Goal: Task Accomplishment & Management: Use online tool/utility

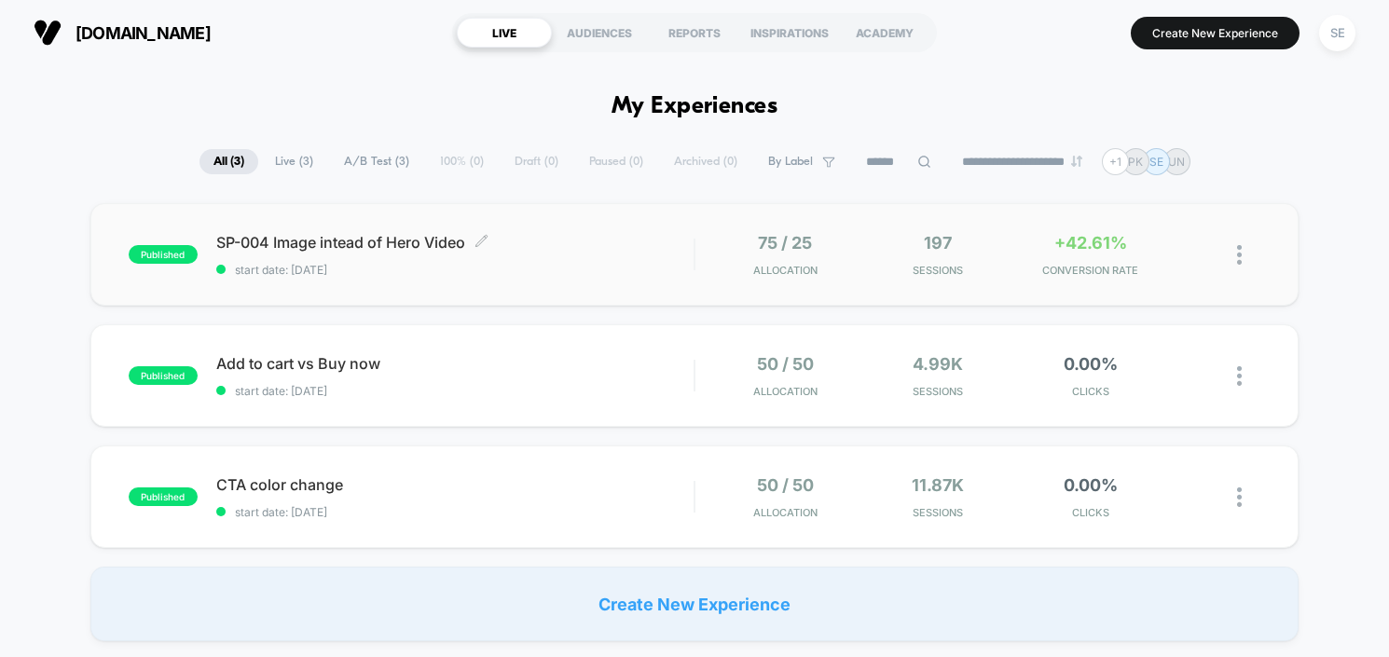
click at [419, 251] on span "SP-004 Image intead of Hero Video Click to edit experience details" at bounding box center [454, 242] width 477 height 19
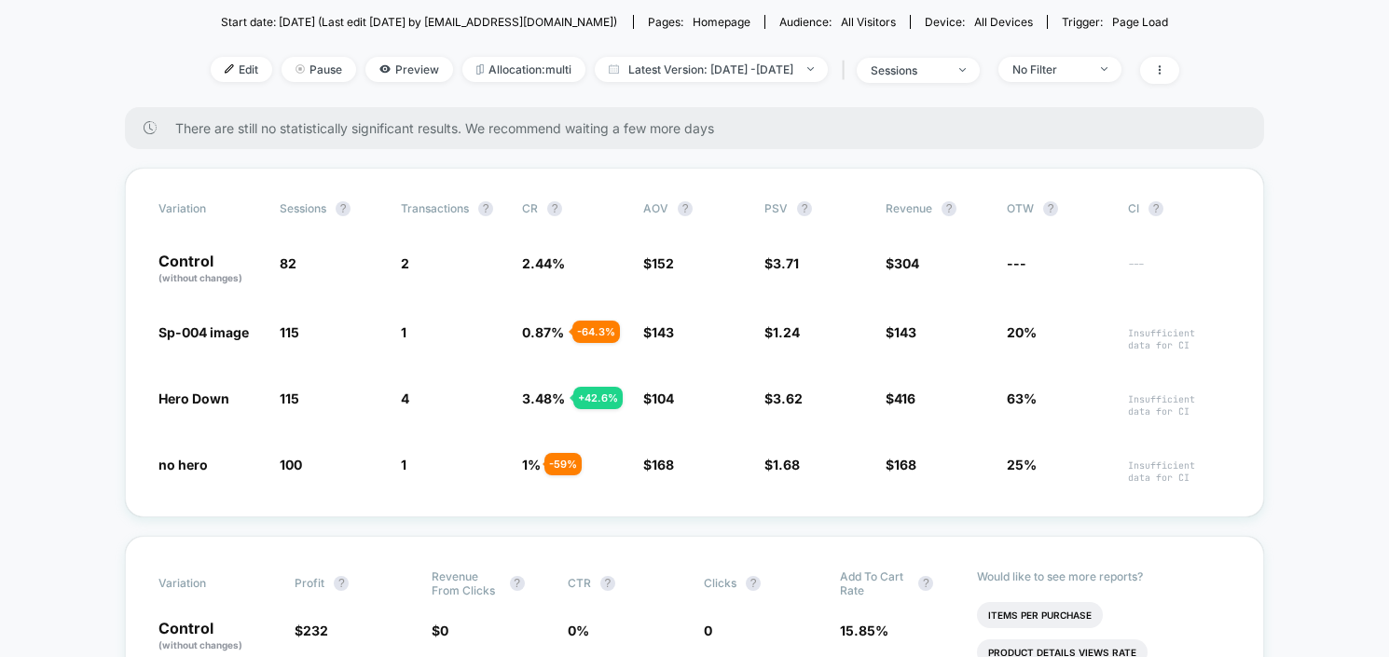
scroll to position [278, 0]
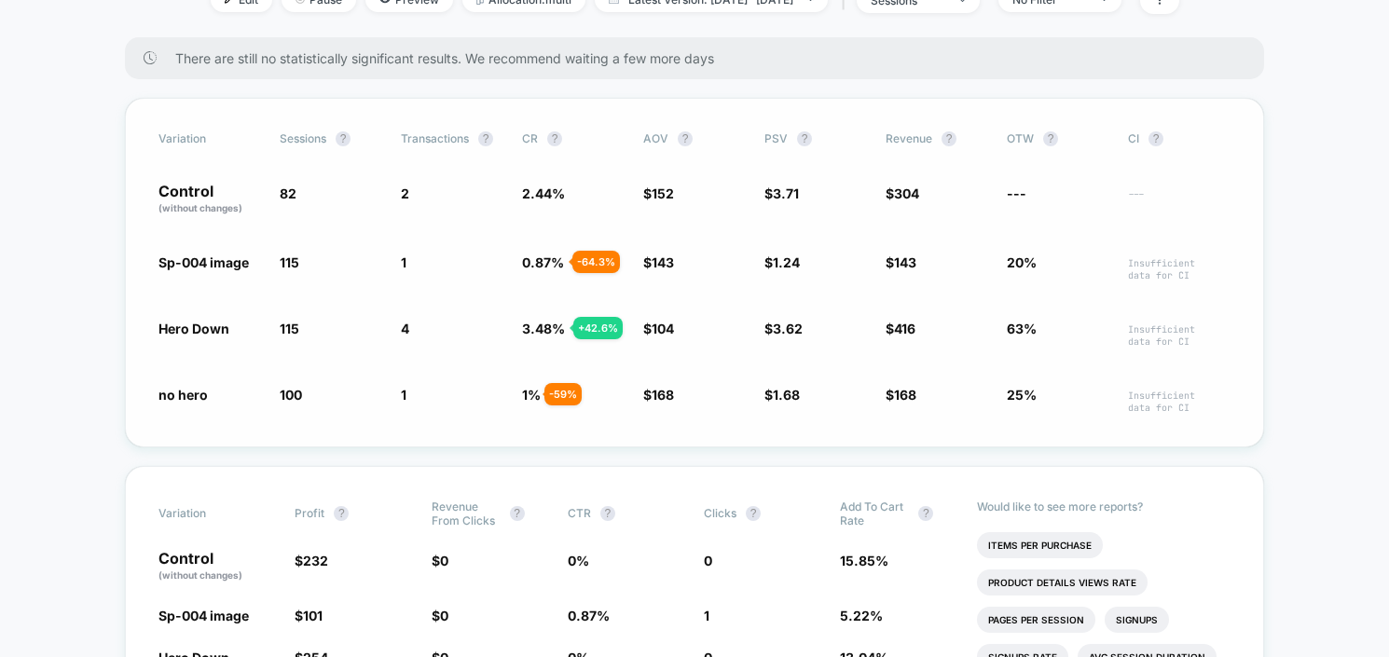
click at [214, 328] on span "Hero Down" at bounding box center [193, 329] width 71 height 16
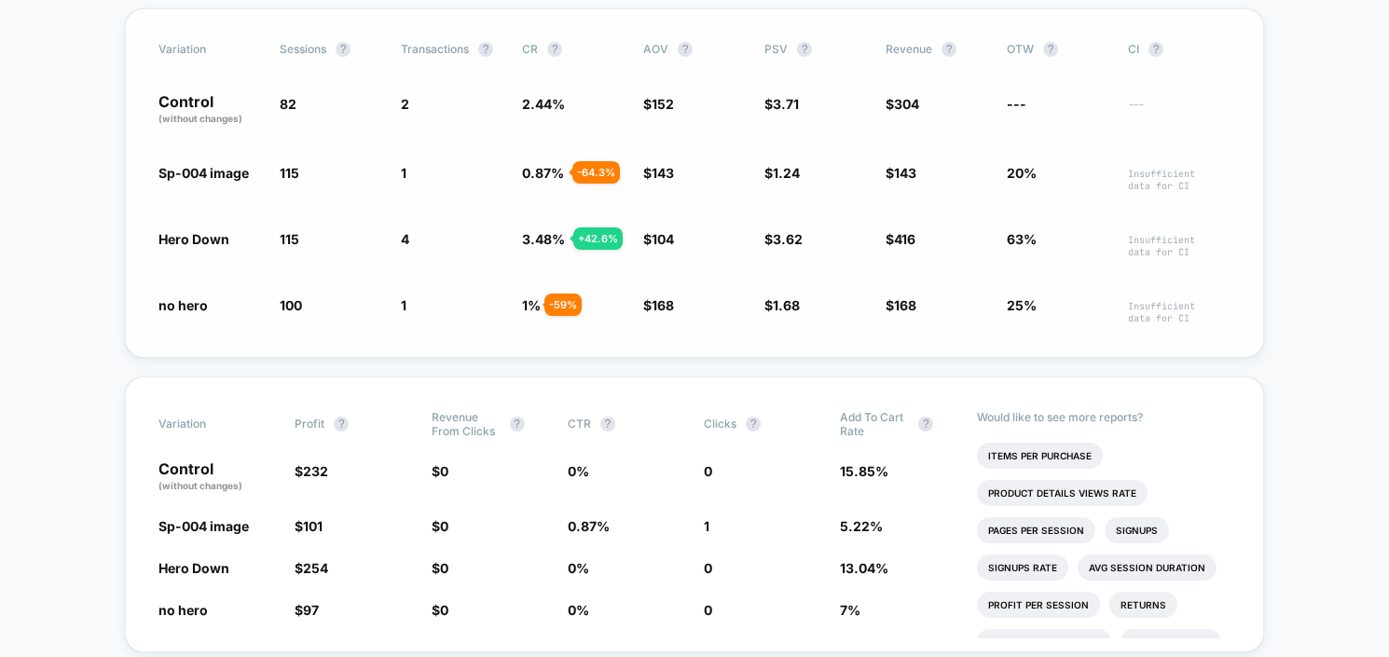
scroll to position [361, 0]
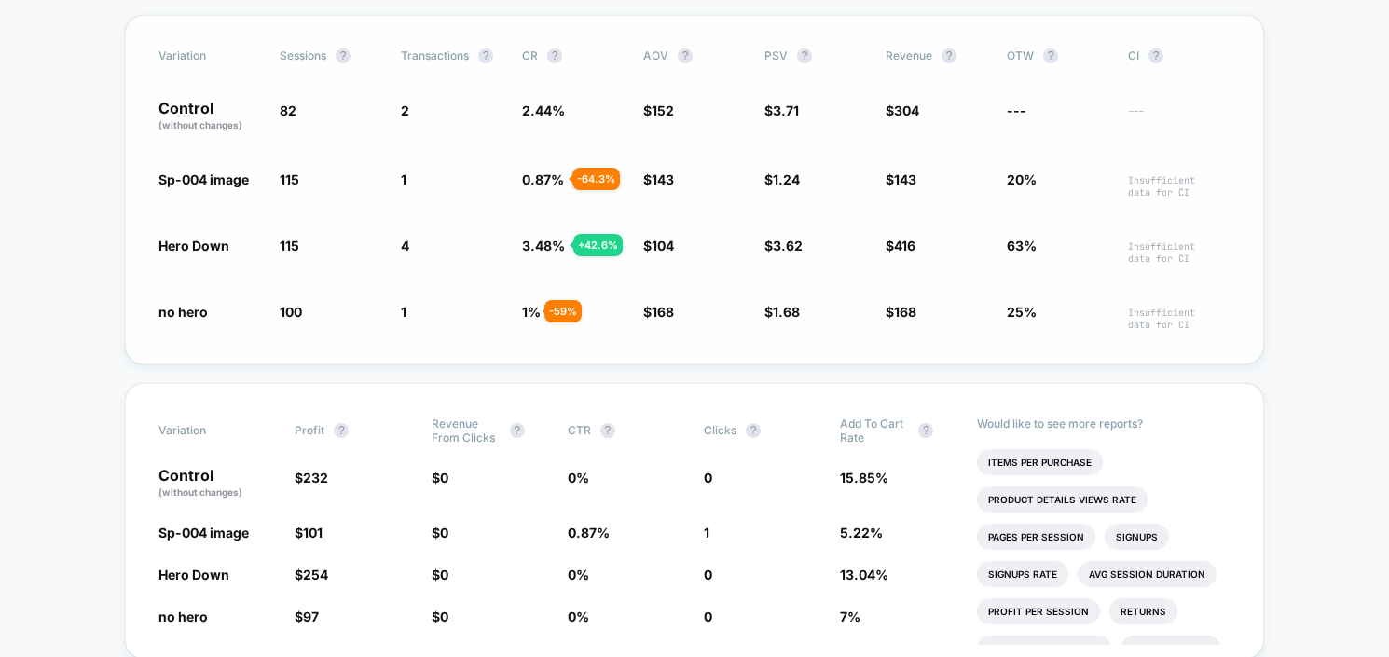
click at [601, 246] on div "+ 42.6 %" at bounding box center [597, 245] width 49 height 22
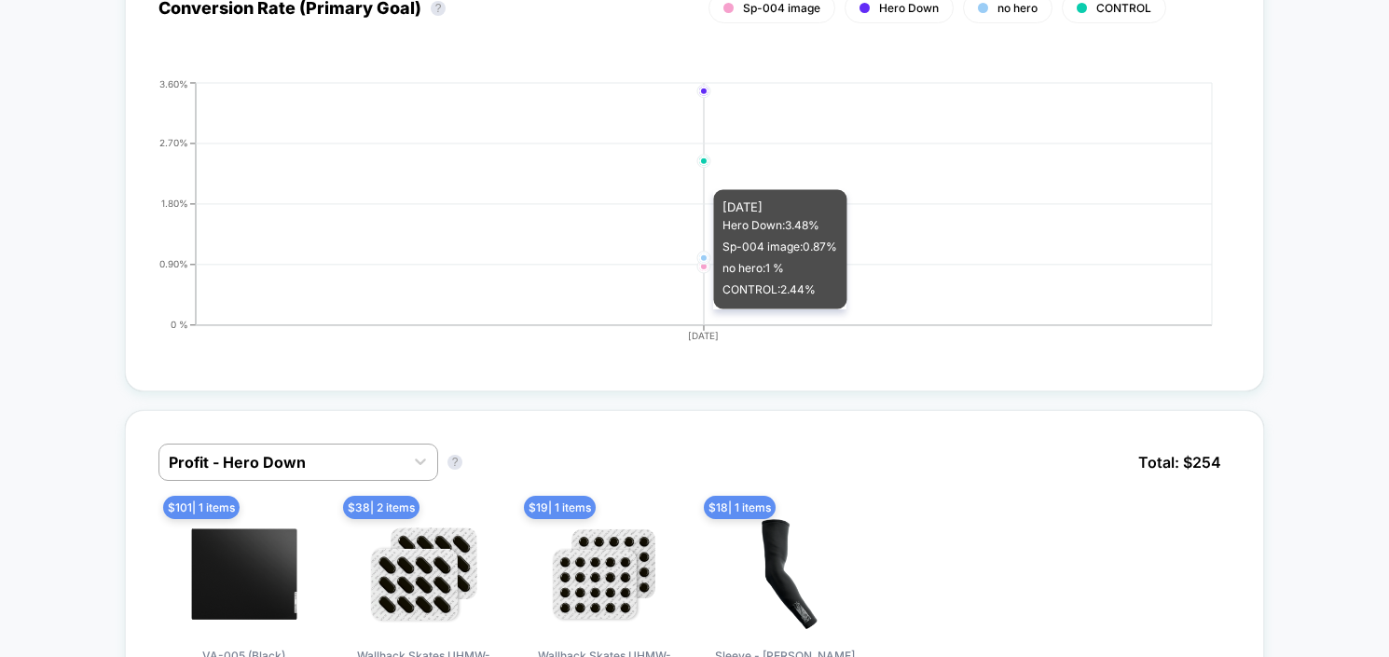
scroll to position [1068, 0]
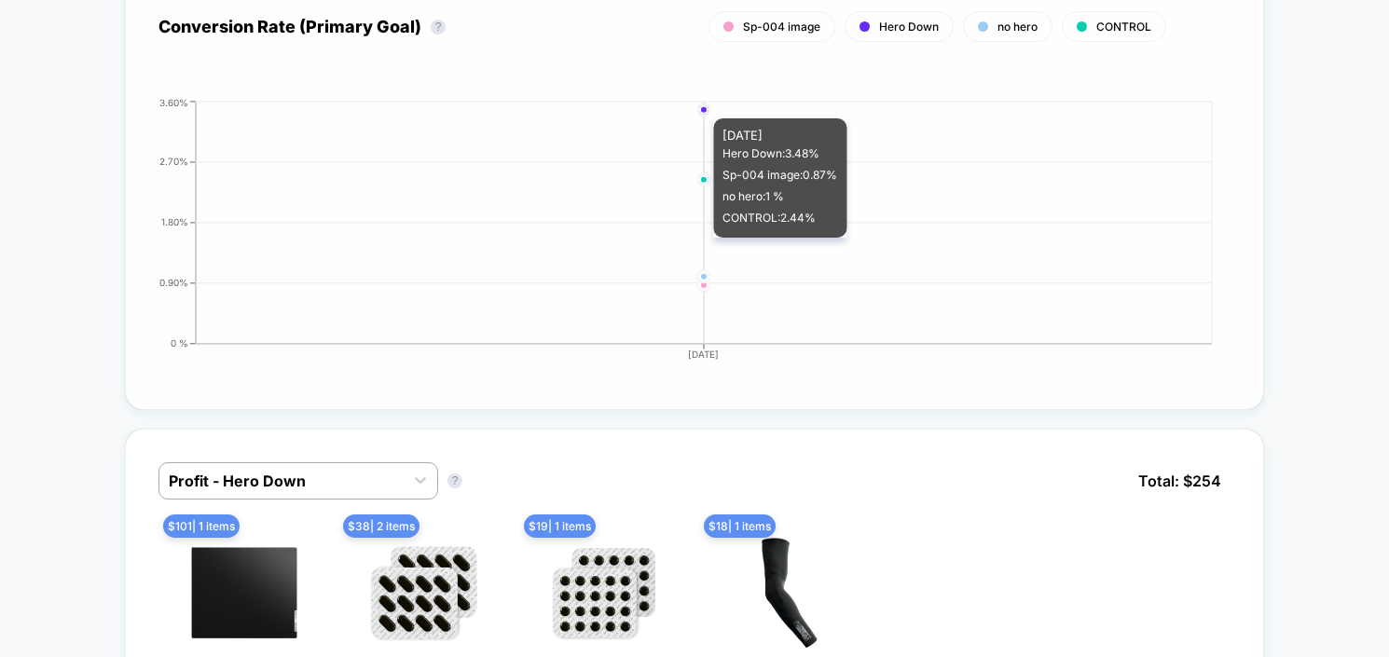
click at [704, 105] on circle at bounding box center [703, 108] width 7 height 7
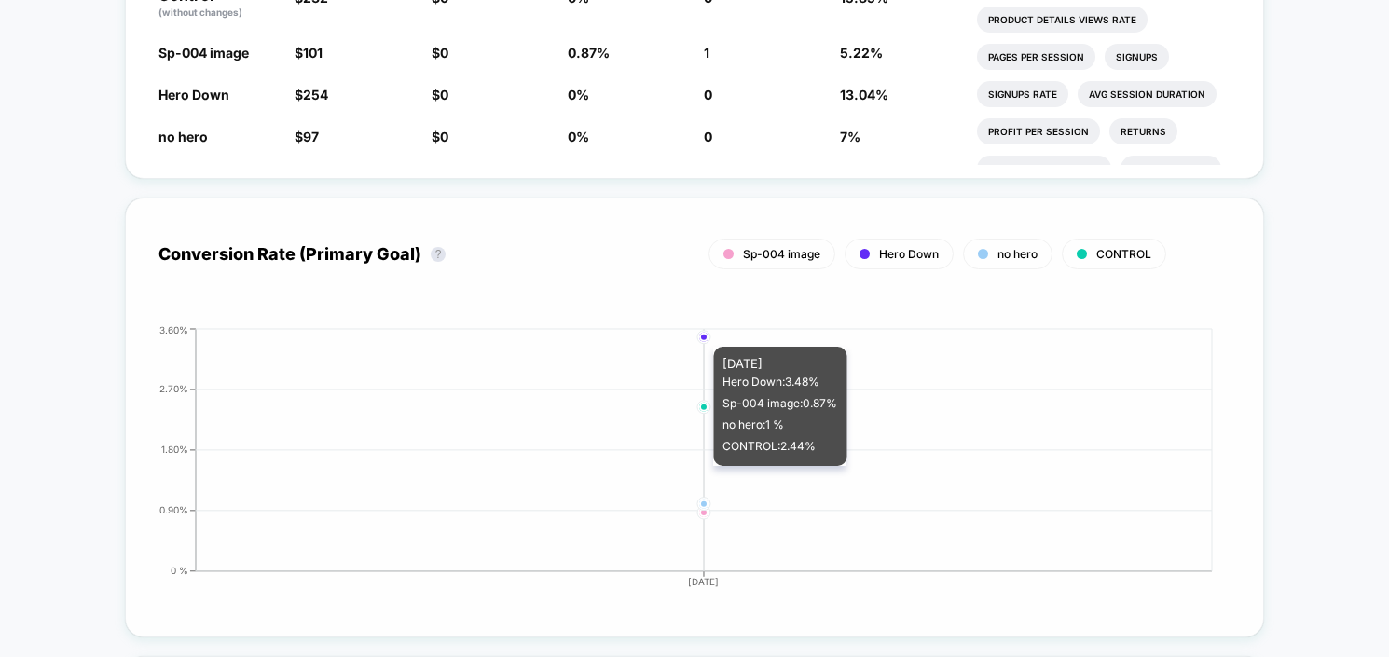
scroll to position [685, 0]
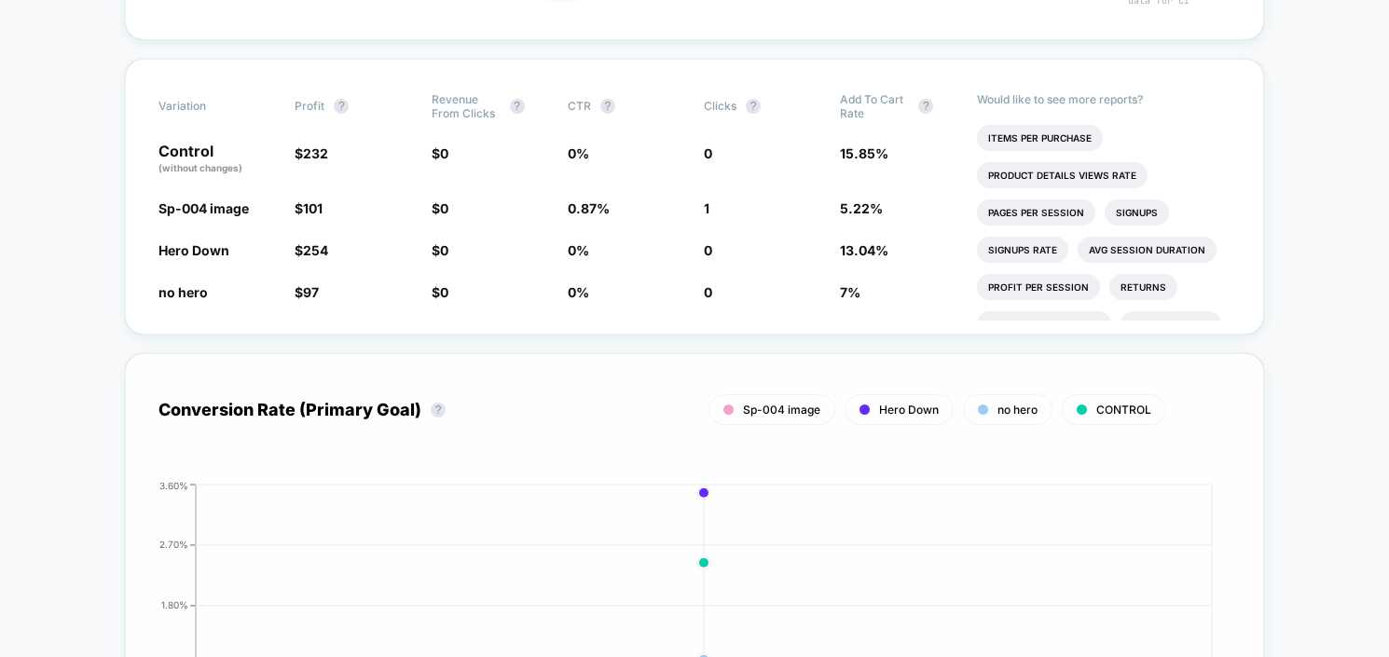
click at [895, 408] on span "Hero Down" at bounding box center [909, 410] width 60 height 14
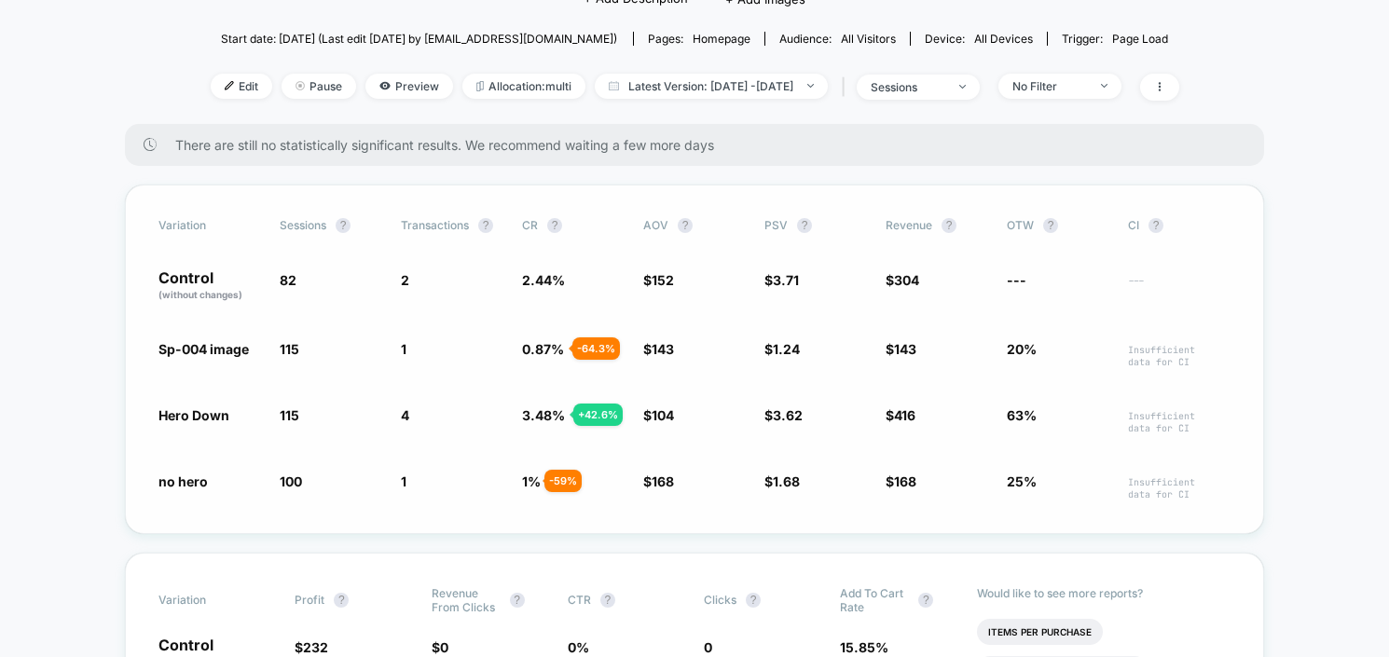
scroll to position [146, 0]
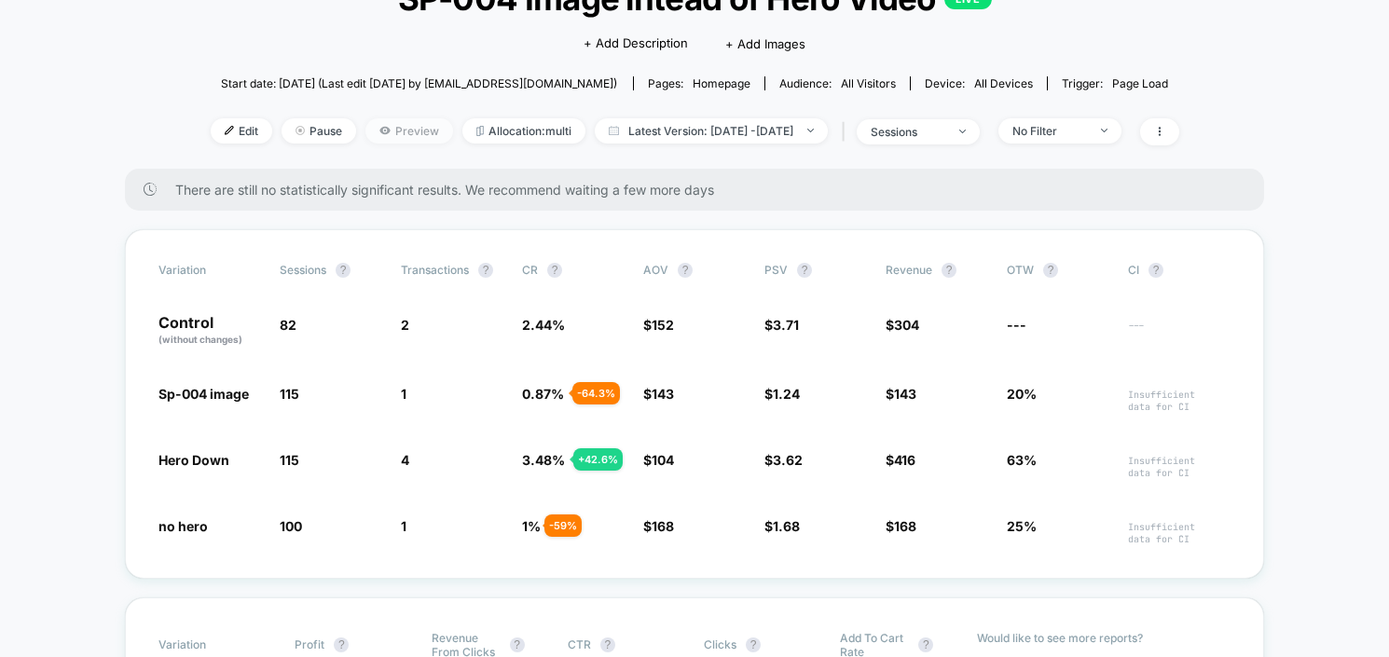
click at [386, 136] on span "Preview" at bounding box center [409, 130] width 88 height 25
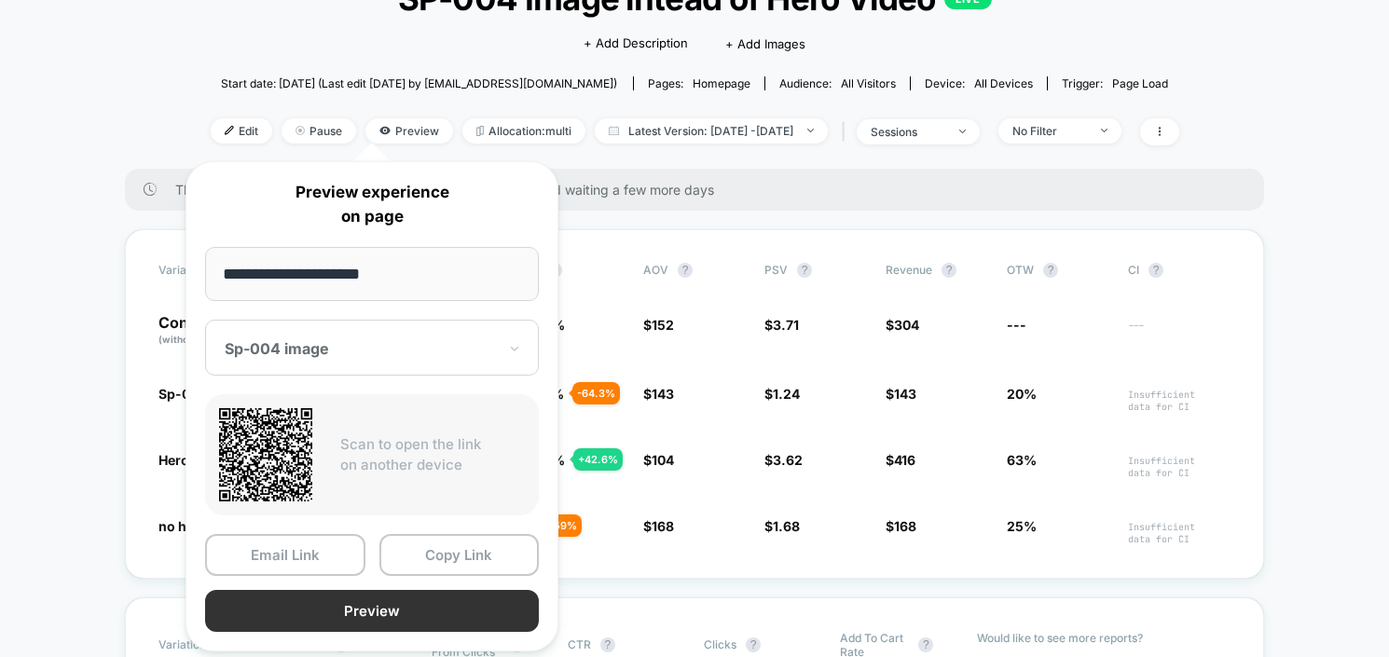
click at [351, 606] on button "Preview" at bounding box center [372, 611] width 334 height 42
